Goal: Information Seeking & Learning: Learn about a topic

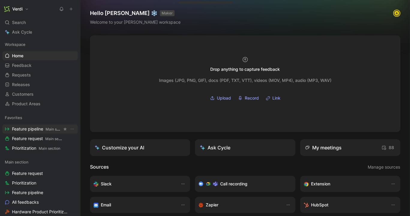
click at [42, 132] on link "Feature pipeline Main section" at bounding box center [39, 129] width 75 height 9
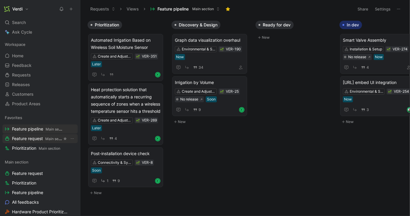
click at [41, 136] on span "Feature request Main section" at bounding box center [37, 139] width 50 height 6
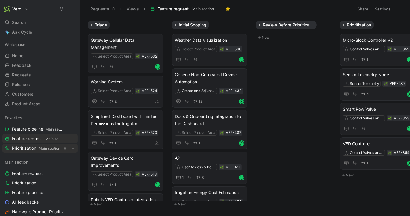
click at [47, 149] on span "Main section" at bounding box center [50, 148] width 22 height 5
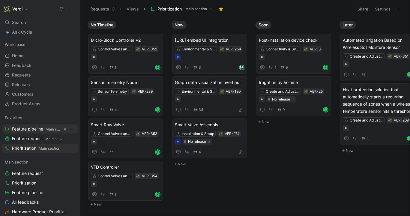
click at [44, 131] on span "Feature pipeline Main section" at bounding box center [37, 129] width 50 height 6
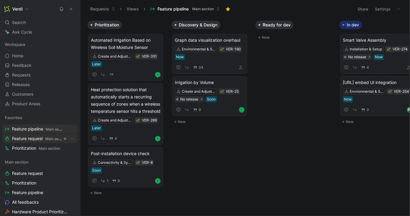
click at [43, 137] on span "Feature request Main section" at bounding box center [37, 139] width 50 height 6
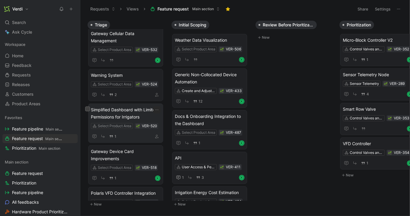
scroll to position [12, 0]
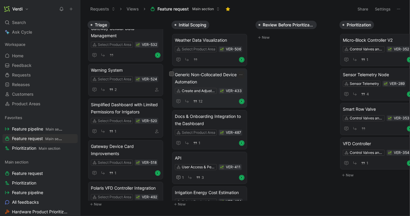
click at [207, 79] on span "Generic Non-Collocated Device Automation" at bounding box center [210, 78] width 70 height 14
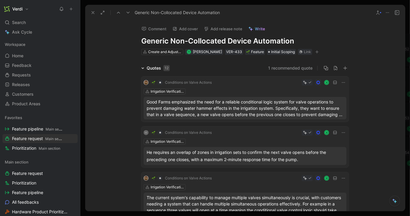
click at [144, 67] on div "Quotes 12" at bounding box center [155, 68] width 33 height 7
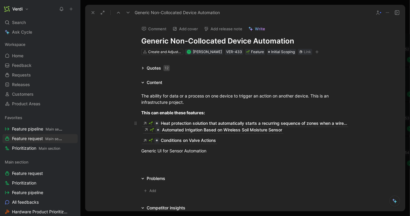
click at [140, 130] on p "Heat protection solution that automatically starts a recurring sequence of zone…" at bounding box center [245, 126] width 231 height 17
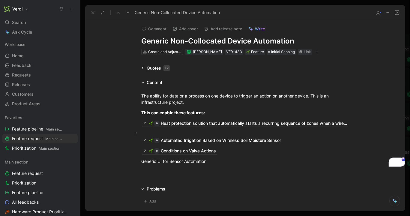
click at [139, 141] on p "Automated Irrigation Based on Wireless Soil Moisture Sensor" at bounding box center [245, 137] width 231 height 17
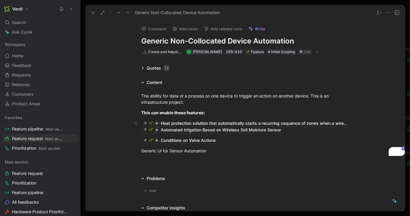
click at [137, 130] on p "Heat protection solution that automatically starts a recurring sequence of zone…" at bounding box center [245, 126] width 231 height 17
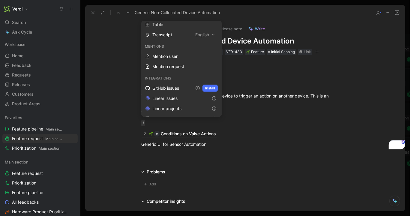
scroll to position [198, 0]
click at [179, 68] on div "Mention request" at bounding box center [184, 66] width 65 height 7
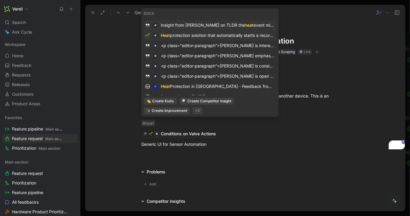
click at [255, 37] on span "protection solution that automatically starts a recurring sequence of zones whe…" at bounding box center [294, 35] width 249 height 5
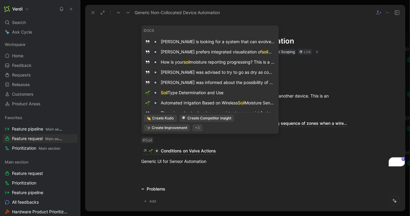
scroll to position [52, 0]
click at [195, 104] on div "Automated Irrigation Based on Wireless Soil Moisture Sensor" at bounding box center [218, 102] width 114 height 7
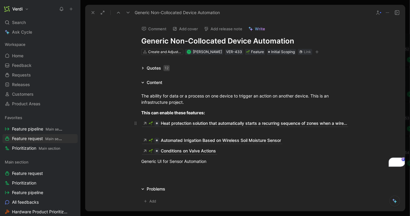
click at [158, 131] on div "Heat protection solution that automatically starts a recurring sequence of zone…" at bounding box center [245, 126] width 208 height 13
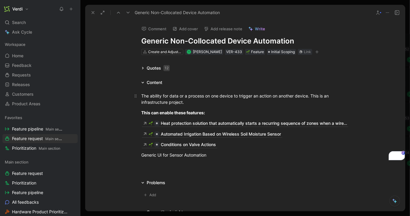
click at [191, 102] on div "The ability for data or a process on one device to trigger an action on another…" at bounding box center [245, 99] width 208 height 13
drag, startPoint x: 161, startPoint y: 156, endPoint x: 187, endPoint y: 156, distance: 26.4
click at [187, 156] on div "Generic UI for Sensor Automation" at bounding box center [245, 155] width 208 height 6
click at [177, 156] on div "Generic UI for Sensor Automation" at bounding box center [245, 155] width 208 height 6
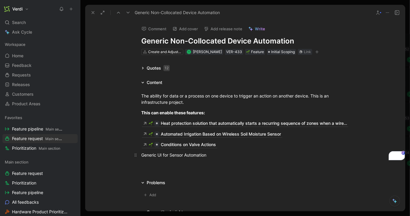
click at [177, 156] on div "Generic UI for Sensor Automation" at bounding box center [245, 155] width 208 height 6
click at [180, 156] on div "Generic UI for Sensor Automation" at bounding box center [245, 155] width 208 height 6
click at [158, 156] on div "Generic UI for Sensor Automation" at bounding box center [245, 155] width 208 height 6
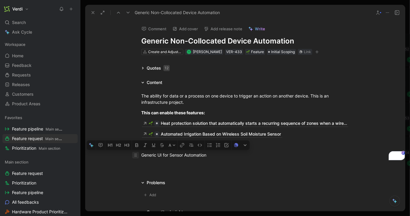
click at [137, 156] on icon "To enrich screen reader interactions, please activate Accessibility in Grammarl…" at bounding box center [135, 155] width 5 height 5
click at [143, 158] on div "Generic UI for Sensor Automation" at bounding box center [245, 155] width 208 height 6
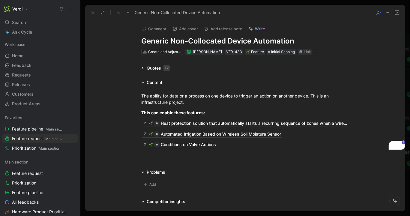
click at [149, 158] on div at bounding box center [245, 157] width 320 height 7
click at [193, 102] on div "The ability for data or a process on one device to trigger an action on another…" at bounding box center [245, 99] width 208 height 13
click at [192, 113] on strong "This can enable these features:" at bounding box center [173, 112] width 64 height 5
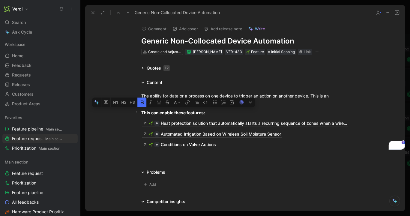
click at [204, 113] on strong "This can enable these features:" at bounding box center [173, 112] width 64 height 5
drag, startPoint x: 210, startPoint y: 113, endPoint x: 141, endPoint y: 113, distance: 69.0
click at [141, 113] on p "This can enable these features:" at bounding box center [245, 113] width 231 height 10
drag, startPoint x: 163, startPoint y: 112, endPoint x: 193, endPoint y: 112, distance: 30.3
click at [193, 112] on strong "The three most common applications th" at bounding box center [182, 112] width 82 height 5
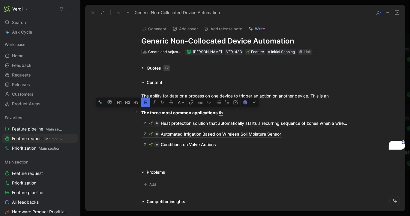
click at [193, 112] on strong "The three most common applications th" at bounding box center [182, 112] width 82 height 5
click at [218, 112] on strong "The three most common applications th" at bounding box center [182, 112] width 82 height 5
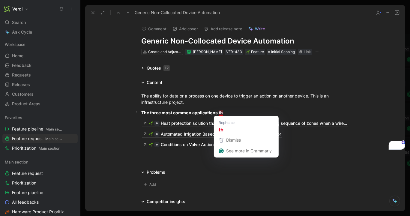
click at [221, 112] on strong "The three most common applications th" at bounding box center [182, 112] width 82 height 5
click at [225, 113] on div "The three most common applications th" at bounding box center [245, 113] width 208 height 6
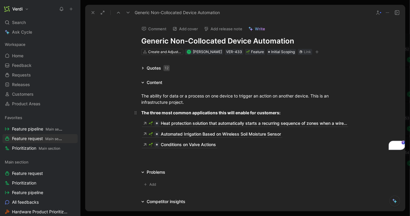
click at [176, 114] on strong "The three most common applications this will enable for customers:" at bounding box center [210, 112] width 139 height 5
click at [192, 112] on strong "The three most common applications this will enable for customers:" at bounding box center [210, 112] width 139 height 5
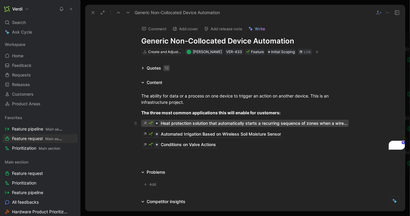
click at [194, 123] on div "Heat protection solution that automatically starts a recurring sequence of zone…" at bounding box center [254, 123] width 186 height 7
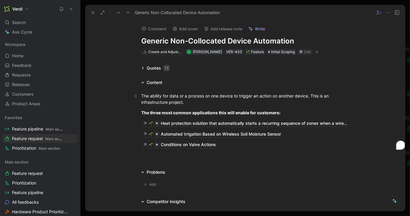
click at [219, 103] on div "The ability for data or a process on one device to trigger an action on another…" at bounding box center [245, 99] width 208 height 13
drag, startPoint x: 227, startPoint y: 147, endPoint x: 141, endPoint y: 94, distance: 101.2
click at [141, 94] on div "The ability for data or a process on one device to trigger an action on another…" at bounding box center [245, 120] width 320 height 68
copy div "The ability for data or a process on one device to trigger an action on another…"
click at [210, 114] on strong "The three most common applications this will enable for customers:" at bounding box center [210, 112] width 139 height 5
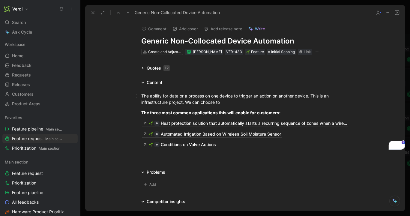
click at [248, 104] on div "The ability for data or a process on one device to trigger an action on another…" at bounding box center [245, 99] width 208 height 13
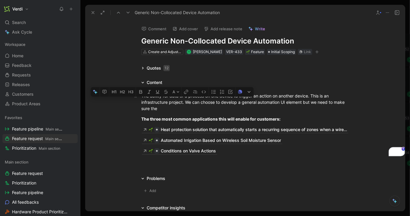
drag, startPoint x: 236, startPoint y: 108, endPoint x: 186, endPoint y: 102, distance: 50.5
click at [186, 102] on div "The ability for data or a process on one device to trigger an action on another…" at bounding box center [245, 102] width 208 height 19
copy div "We can choose to develop a general automation UI element but we need to make su…"
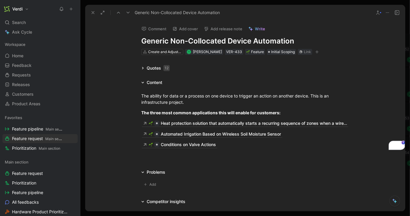
click at [148, 159] on div at bounding box center [245, 157] width 320 height 7
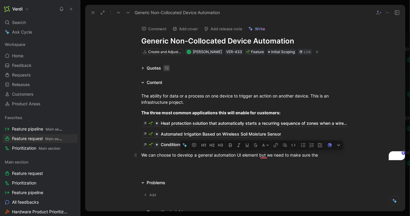
drag, startPoint x: 244, startPoint y: 156, endPoint x: 280, endPoint y: 154, distance: 36.7
click at [281, 154] on div "We can choose to develop a general automation UI element but we need to make su…" at bounding box center [245, 155] width 208 height 6
click at [275, 156] on div "We can choose to develop a general automation UI element but we need to make su…" at bounding box center [245, 155] width 208 height 6
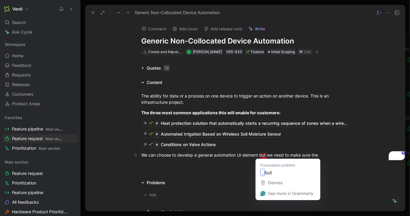
click at [260, 155] on div "We can choose to develop a general automation UI element but we need to make su…" at bounding box center [245, 155] width 208 height 6
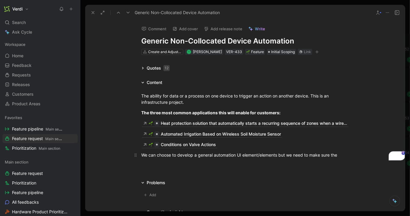
click at [345, 155] on div "We can choose to develop a general automation UI element/elements but we need t…" at bounding box center [245, 155] width 208 height 6
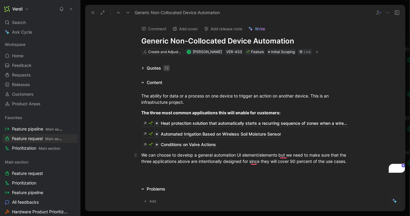
click at [279, 155] on div "We can choose to develop a general automation UI element/elements but we need t…" at bounding box center [245, 158] width 208 height 13
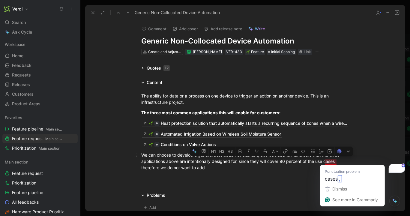
drag, startPoint x: 325, startPoint y: 166, endPoint x: 336, endPoint y: 162, distance: 12.2
click at [336, 162] on div "We can choose to develop a general automation UI element, but we need to make s…" at bounding box center [245, 161] width 208 height 19
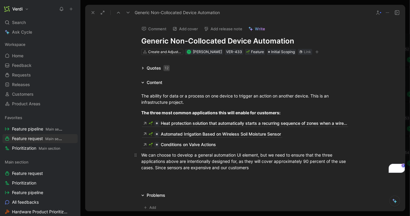
click at [257, 169] on div "We can choose to develop a general automation UI element, but we need to ensure…" at bounding box center [245, 161] width 208 height 19
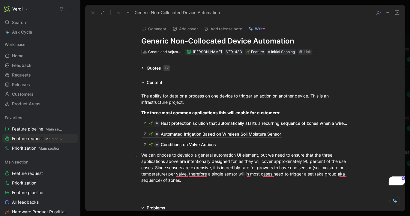
click at [212, 155] on div "We can choose to develop a general automation UI element, but we need to ensure…" at bounding box center [245, 168] width 208 height 32
click at [190, 158] on div "We can choose to develop a general automation UI element, but we need to ensure…" at bounding box center [245, 168] width 208 height 32
click at [155, 168] on div "We can choose to develop a general automation UI element, but we need to ensure…" at bounding box center [245, 168] width 208 height 32
click at [241, 183] on div "We can choose to develop a general automation UI element, but we need to ensure…" at bounding box center [245, 168] width 208 height 32
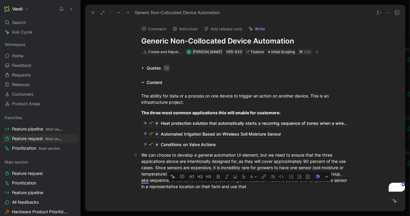
drag, startPoint x: 264, startPoint y: 186, endPoint x: 236, endPoint y: 186, distance: 28.5
click at [236, 186] on div "We can choose to develop a general automation UI element, but we need to ensure…" at bounding box center [245, 171] width 208 height 38
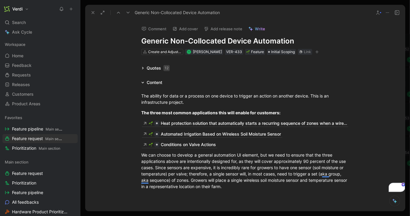
click at [160, 43] on h1 "Generic Non-Collocated Device Automation" at bounding box center [245, 41] width 208 height 10
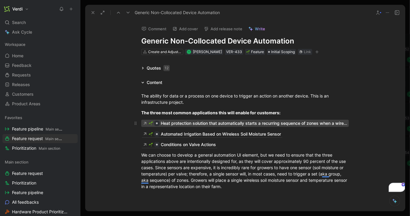
click at [177, 124] on div "Heat protection solution that automatically starts a recurring sequence of zone…" at bounding box center [254, 123] width 186 height 7
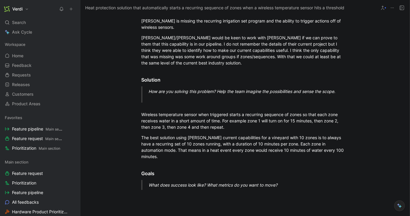
scroll to position [198, 0]
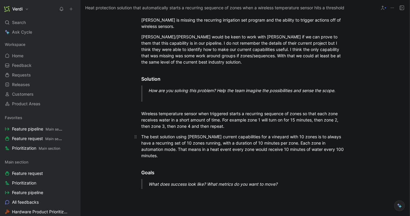
click at [340, 156] on div "The best solution using [PERSON_NAME] current capabilities for a vineyard with …" at bounding box center [245, 146] width 208 height 25
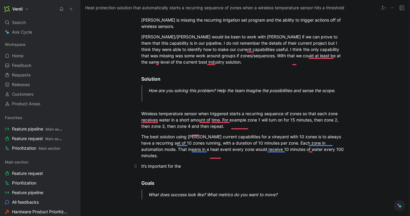
click at [185, 167] on div "It’s important for the" at bounding box center [245, 166] width 208 height 6
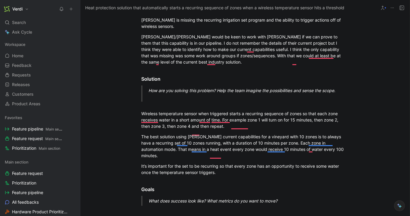
scroll to position [0, 0]
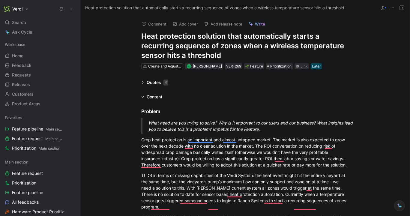
click at [169, 38] on h1 "Heat protection solution that automatically starts a recurring sequence of zone…" at bounding box center [245, 46] width 208 height 29
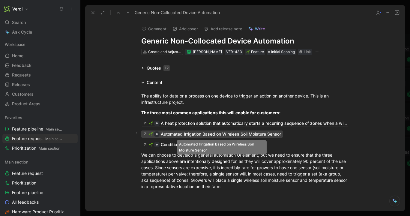
click at [195, 136] on div "Automated Irrigation Based on Wireless Soil Moisture Sensor" at bounding box center [221, 134] width 120 height 7
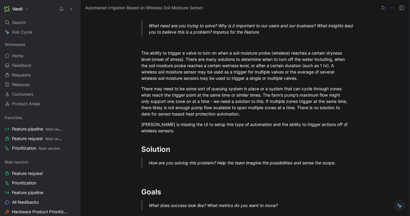
scroll to position [86, 0]
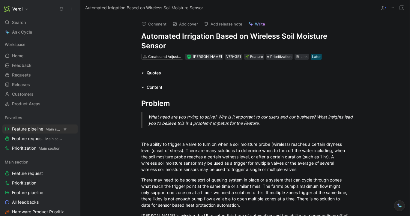
click at [38, 129] on span "Feature pipeline Main section" at bounding box center [37, 129] width 50 height 6
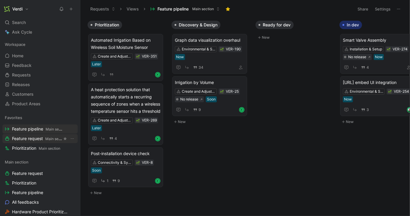
click at [41, 138] on span "Feature request Main section" at bounding box center [37, 139] width 50 height 6
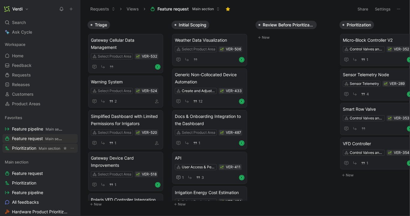
click at [35, 147] on span "Prioritization Main section" at bounding box center [36, 148] width 48 height 6
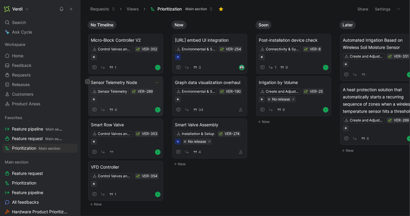
click at [119, 84] on span "Sensor Telemetry Node" at bounding box center [126, 82] width 70 height 7
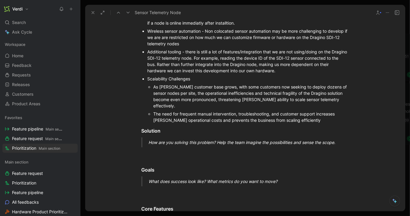
scroll to position [374, 0]
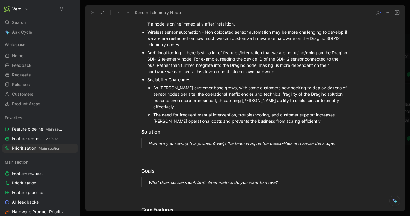
click at [167, 159] on h3 "Goals" at bounding box center [245, 167] width 231 height 17
click at [157, 151] on div "To enrich screen reader interactions, please activate Accessibility in Grammarl…" at bounding box center [245, 154] width 208 height 6
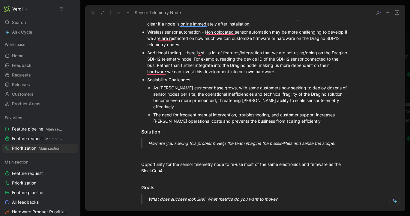
scroll to position [366, 0]
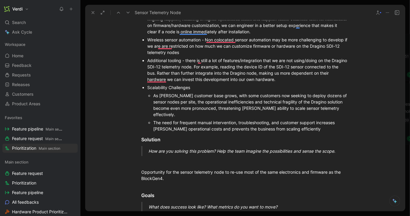
click at [92, 14] on icon at bounding box center [93, 12] width 5 height 5
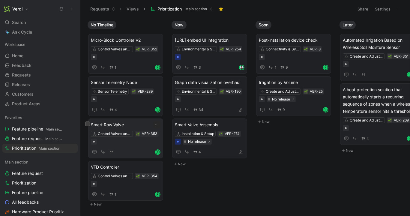
click at [121, 121] on span "Smart Row Valve" at bounding box center [126, 124] width 70 height 7
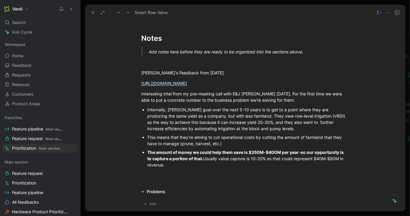
scroll to position [623, 0]
click at [185, 60] on div at bounding box center [245, 62] width 208 height 6
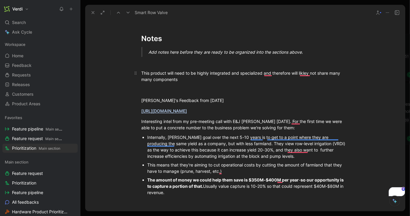
click at [155, 83] on p "This product will need to be highly integrated and specialized and therefore wi…" at bounding box center [245, 76] width 231 height 16
click at [157, 80] on div "This product will need to be highly integrated and specialized and therefore wi…" at bounding box center [245, 76] width 208 height 13
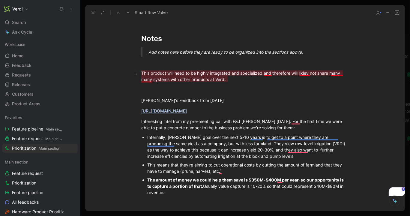
click at [149, 78] on div "This product will need to be highly integrated and specialized and therefore wi…" at bounding box center [245, 76] width 208 height 13
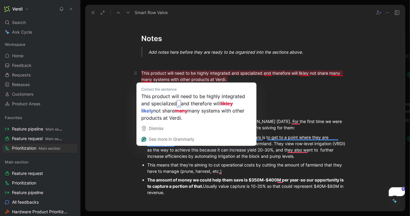
click at [149, 78] on div "This product will need to be highly integrated and specialized and therefore wi…" at bounding box center [245, 76] width 208 height 13
